Goal: Navigation & Orientation: Go to known website

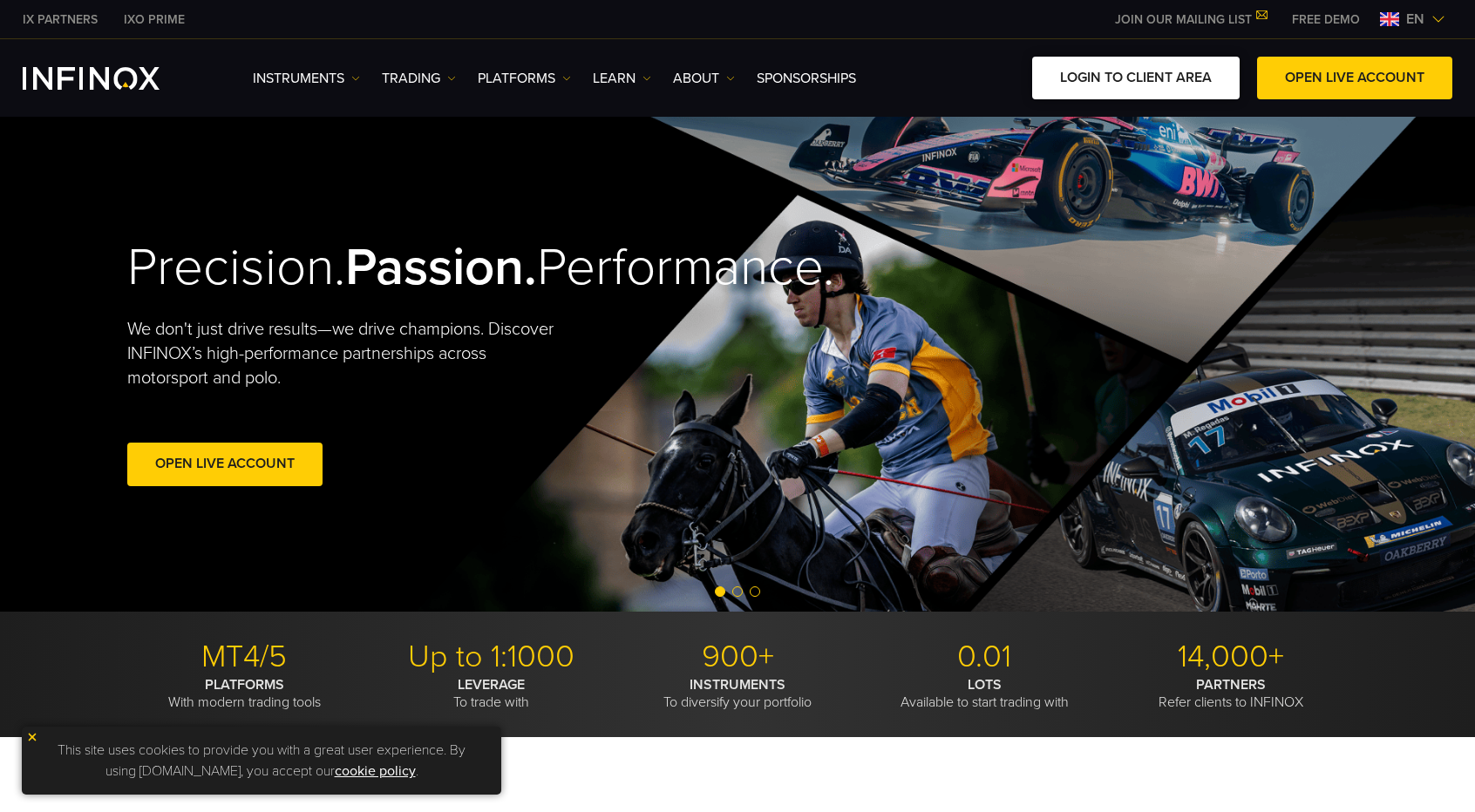
click at [1127, 70] on link "LOGIN TO CLIENT AREA" at bounding box center [1136, 78] width 207 height 43
click at [1092, 74] on link "LOGIN TO CLIENT AREA" at bounding box center [1136, 78] width 207 height 43
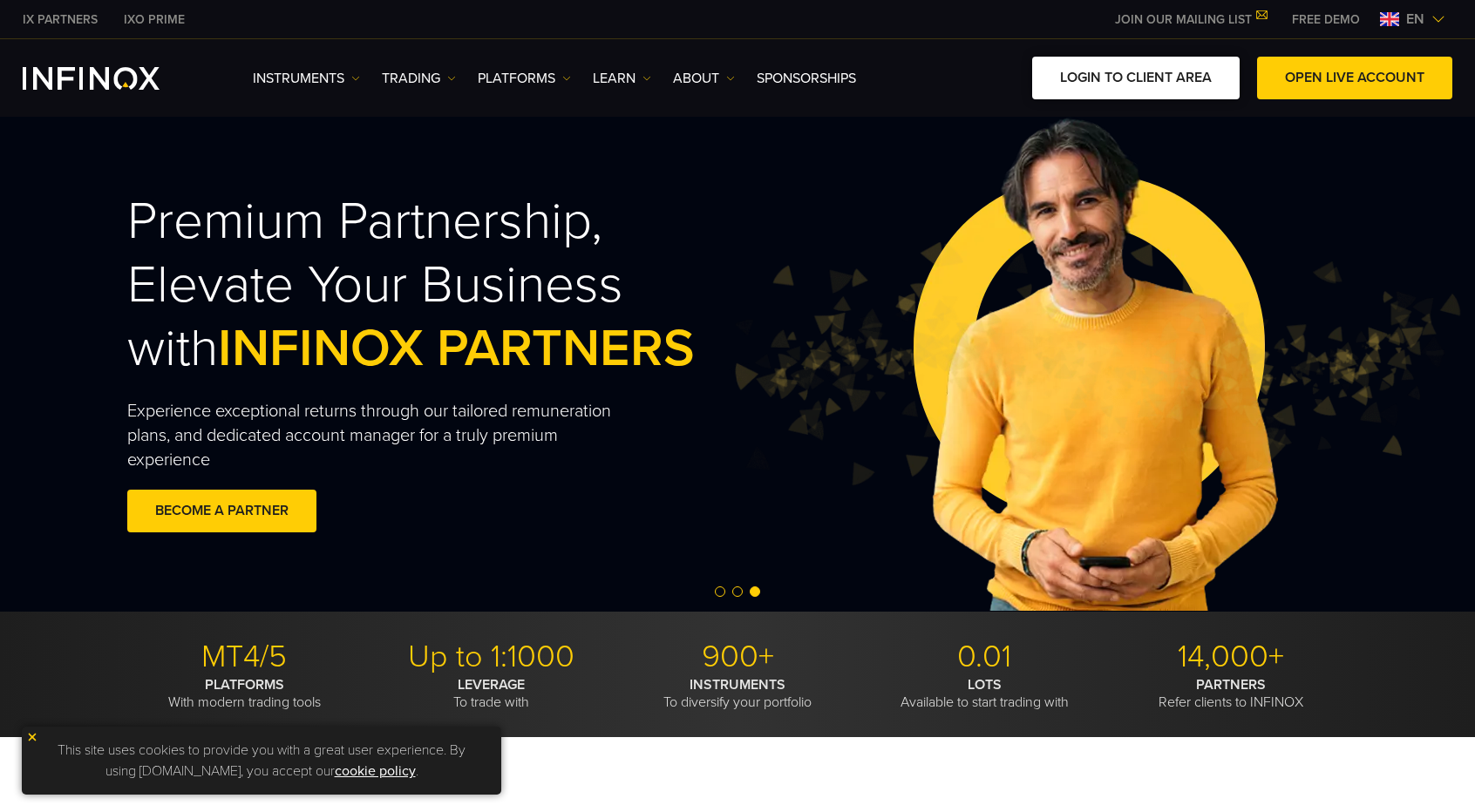
click at [1120, 79] on link "LOGIN TO CLIENT AREA" at bounding box center [1136, 78] width 207 height 43
